Goal: Transaction & Acquisition: Purchase product/service

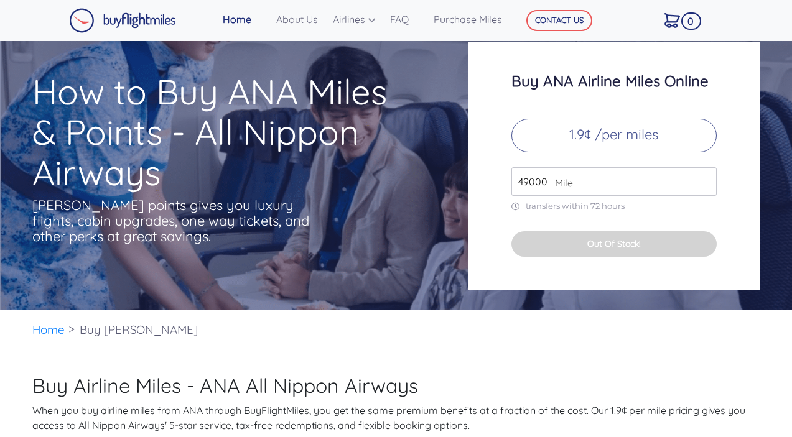
click at [524, 185] on input "49000" at bounding box center [613, 181] width 205 height 29
click at [528, 183] on input "49000" at bounding box center [613, 181] width 205 height 29
type input "50000"
click at [599, 221] on div "Buy ANA Airline Miles Online 1.9¢ /per miles 50000 Mile transfers within 72 hou…" at bounding box center [614, 166] width 292 height 249
click at [467, 27] on link "Purchase Miles" at bounding box center [467, 19] width 79 height 25
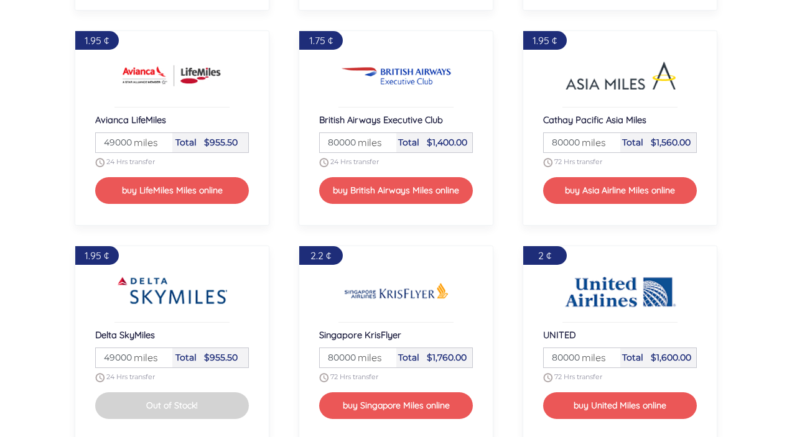
scroll to position [1234, 0]
